Goal: Information Seeking & Learning: Learn about a topic

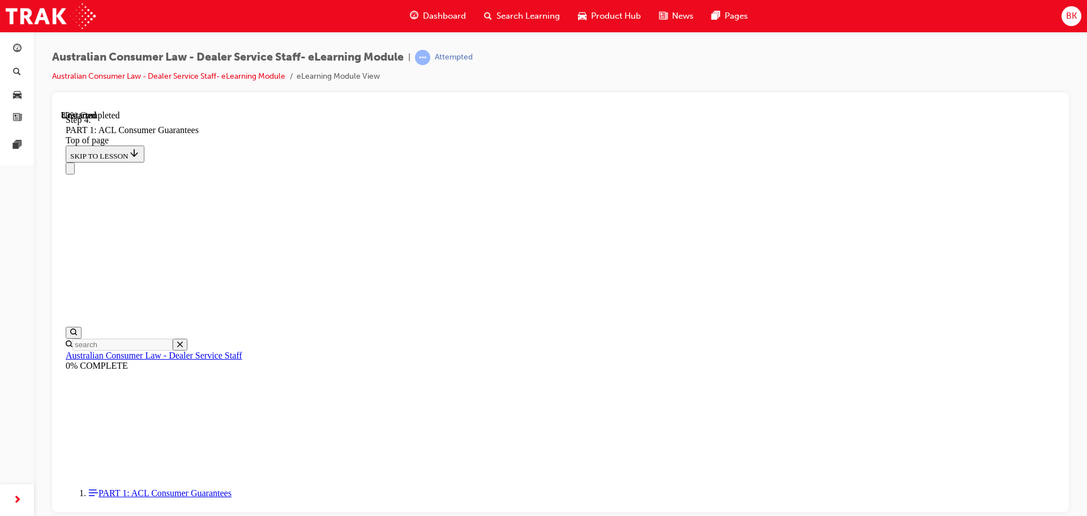
scroll to position [11004, 0]
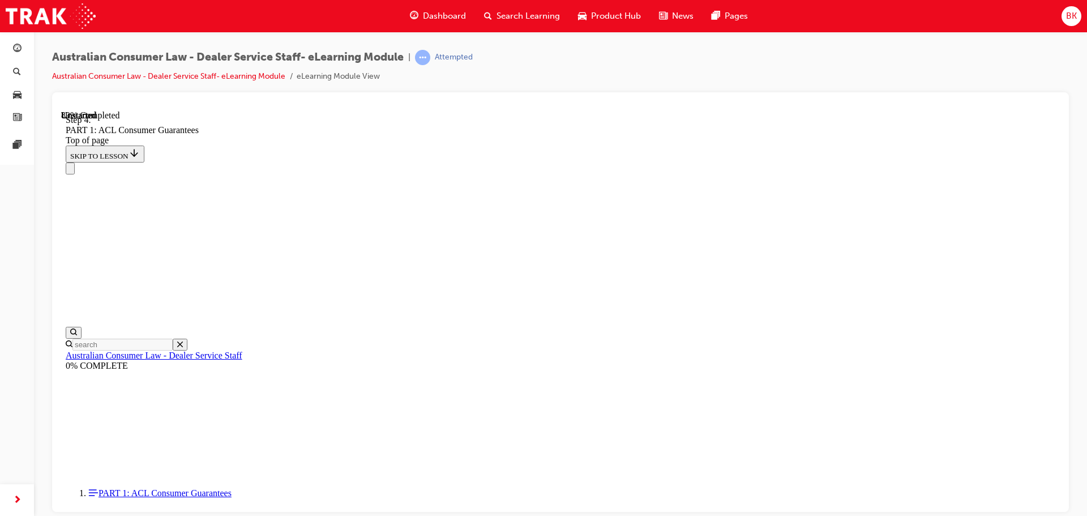
drag, startPoint x: 505, startPoint y: 310, endPoint x: 703, endPoint y: 179, distance: 237.0
drag, startPoint x: 515, startPoint y: 245, endPoint x: 553, endPoint y: 243, distance: 37.4
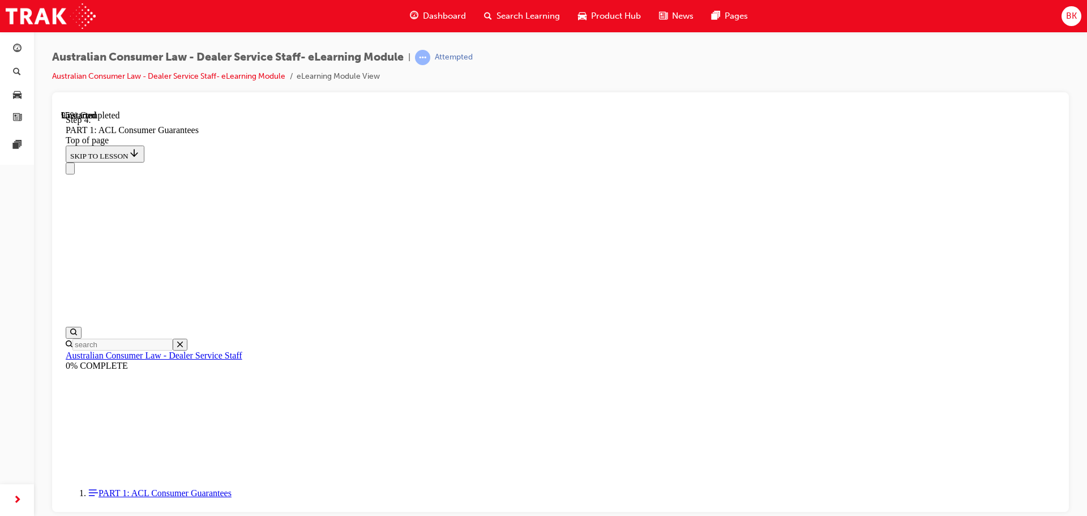
drag, startPoint x: 516, startPoint y: 451, endPoint x: 549, endPoint y: 315, distance: 139.8
drag, startPoint x: 546, startPoint y: 447, endPoint x: 583, endPoint y: 377, distance: 79.5
drag, startPoint x: 539, startPoint y: 445, endPoint x: 567, endPoint y: 443, distance: 27.8
drag, startPoint x: 546, startPoint y: 448, endPoint x: 576, endPoint y: 449, distance: 30.0
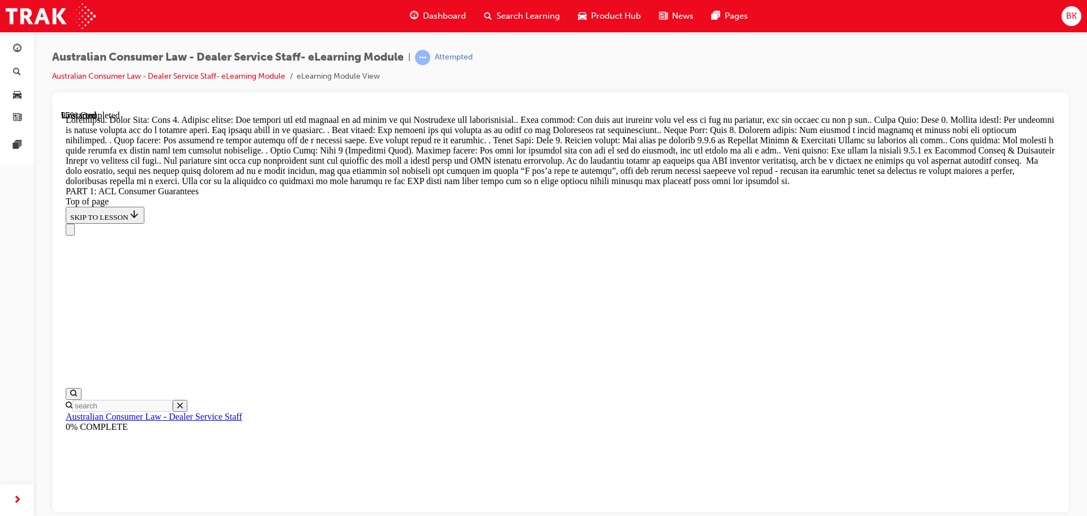
scroll to position [12022, 0]
drag, startPoint x: 579, startPoint y: 171, endPoint x: 600, endPoint y: 418, distance: 248.3
drag, startPoint x: 584, startPoint y: 233, endPoint x: 585, endPoint y: 184, distance: 49.3
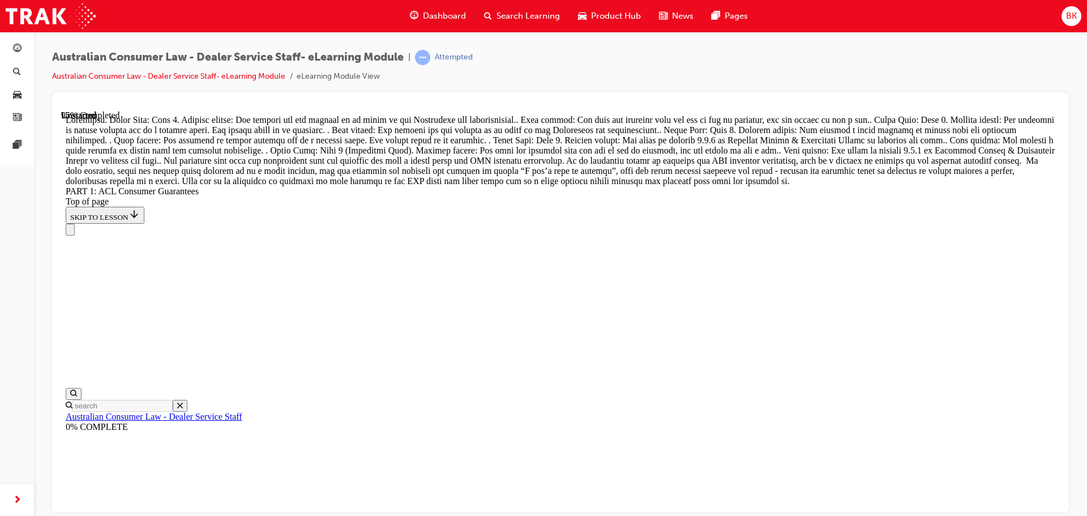
drag, startPoint x: 548, startPoint y: 390, endPoint x: 578, endPoint y: 207, distance: 185.3
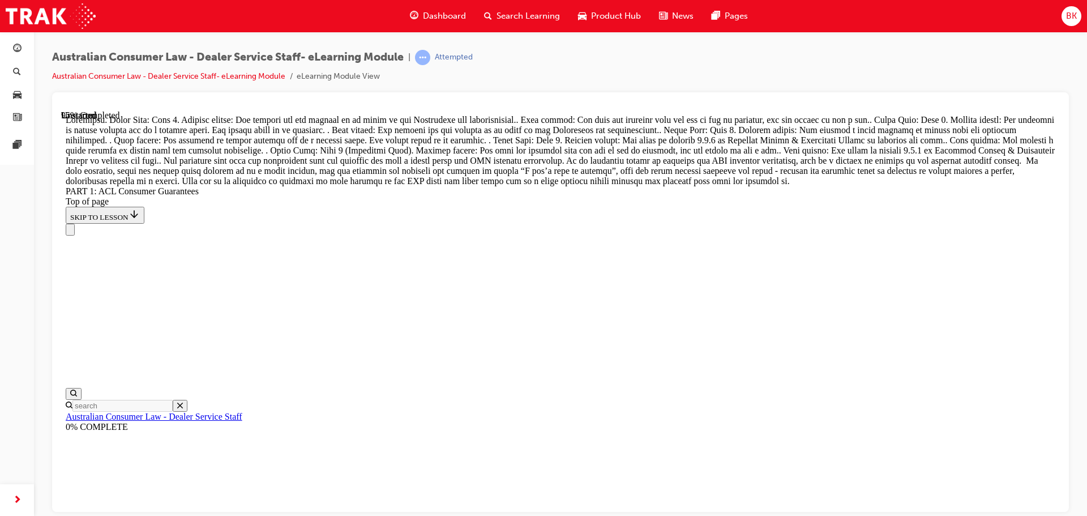
drag, startPoint x: 499, startPoint y: 278, endPoint x: 531, endPoint y: 278, distance: 31.7
drag, startPoint x: 544, startPoint y: 343, endPoint x: 578, endPoint y: 343, distance: 34.0
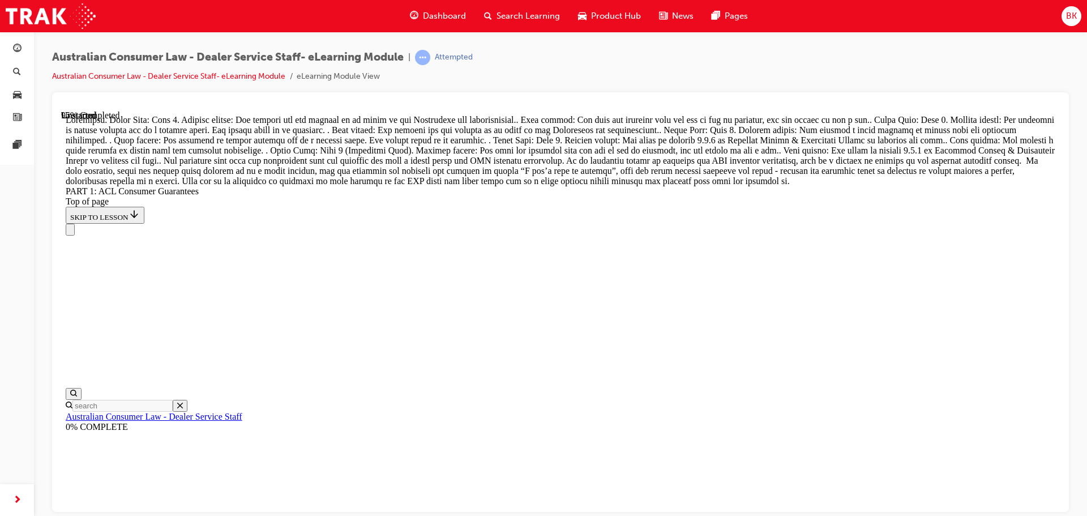
scroll to position [11995, 0]
drag, startPoint x: 559, startPoint y: 478, endPoint x: 597, endPoint y: 408, distance: 79.8
drag, startPoint x: 557, startPoint y: 478, endPoint x: 593, endPoint y: 484, distance: 36.7
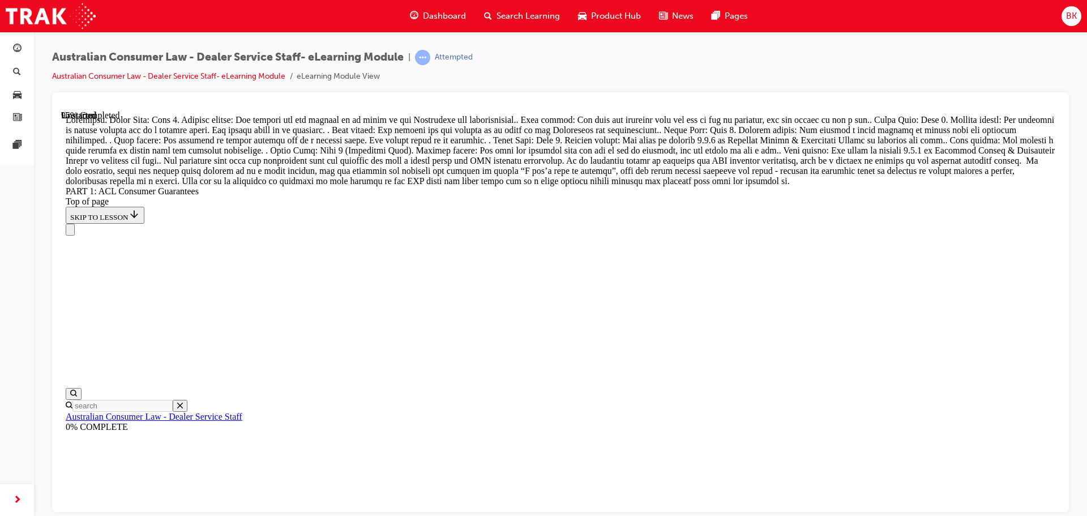
drag, startPoint x: 570, startPoint y: 429, endPoint x: 593, endPoint y: 431, distance: 23.9
drag, startPoint x: 605, startPoint y: 420, endPoint x: 634, endPoint y: 421, distance: 29.4
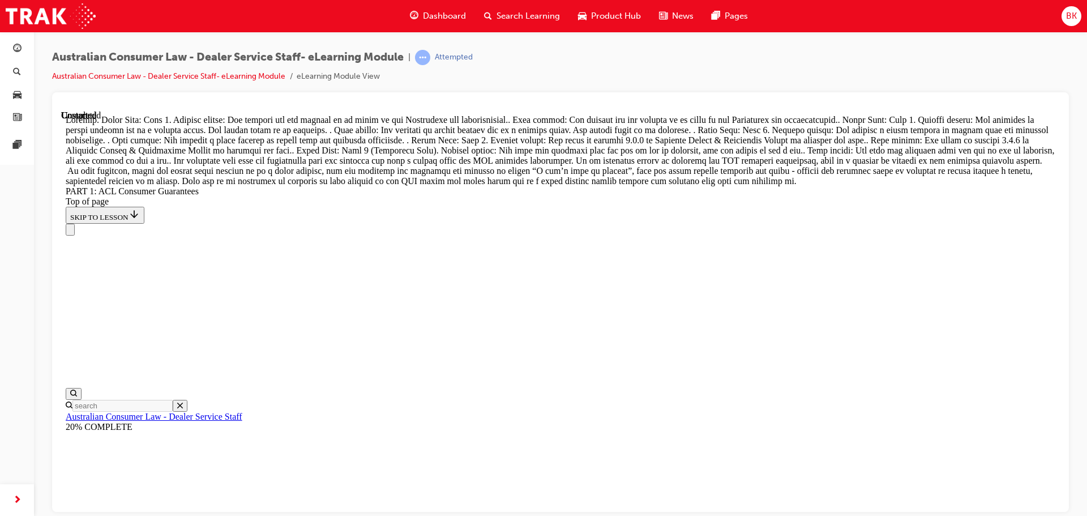
click at [446, 15] on span "Dashboard" at bounding box center [444, 16] width 43 height 13
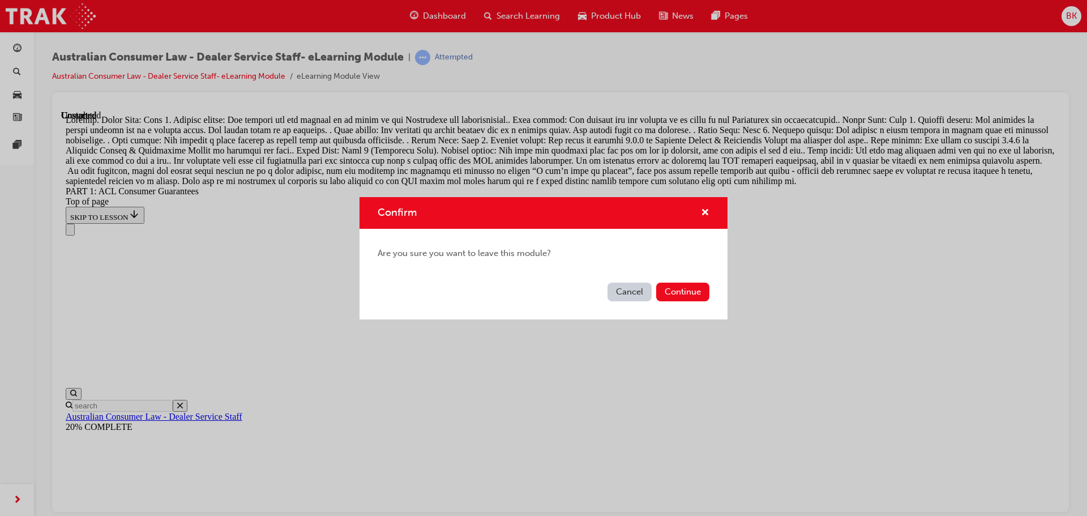
click at [630, 290] on button "Cancel" at bounding box center [630, 292] width 44 height 19
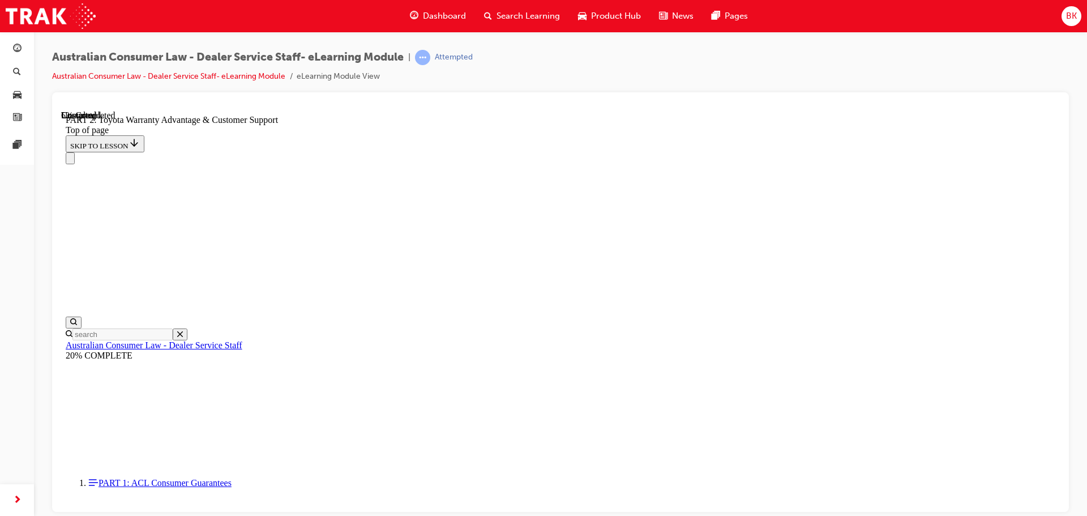
scroll to position [802, 0]
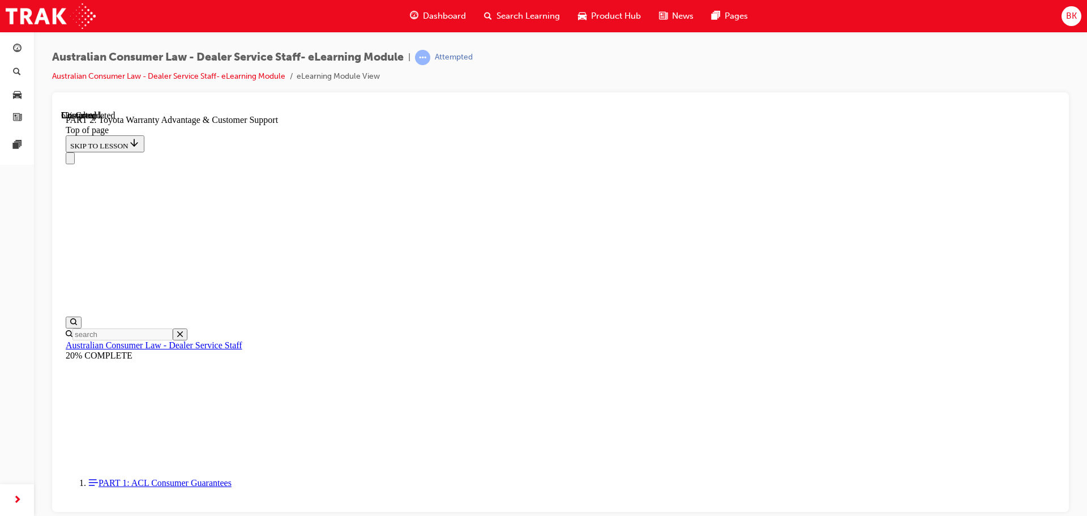
scroll to position [720, 0]
